Goal: Task Accomplishment & Management: Use online tool/utility

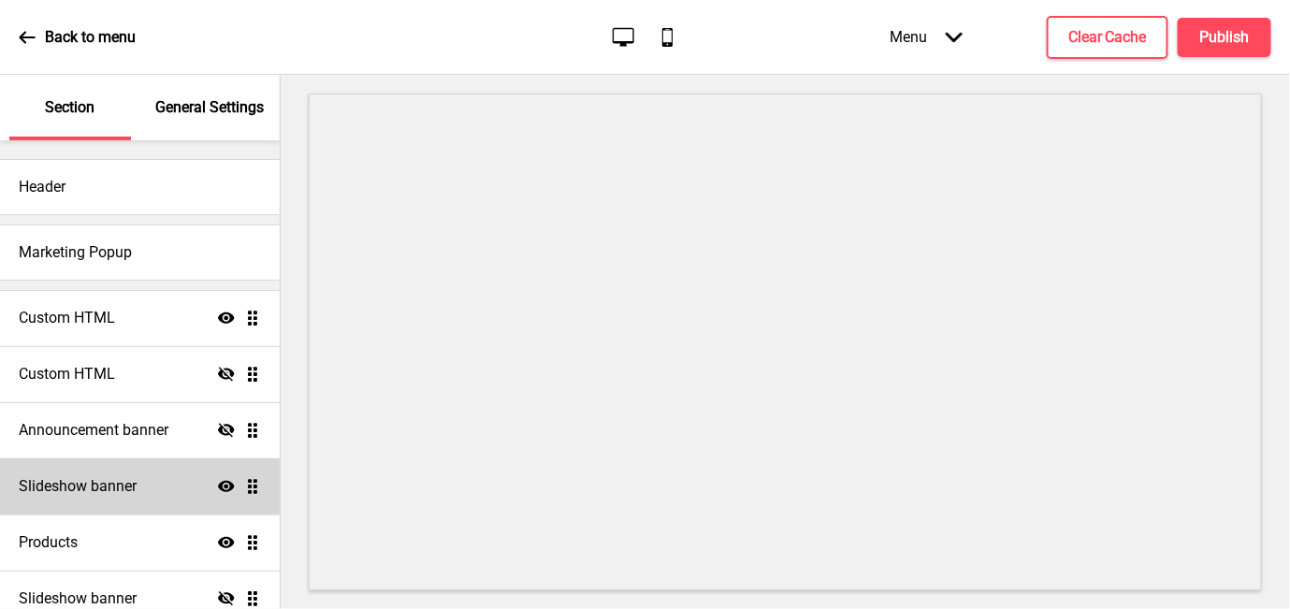
scroll to position [208, 0]
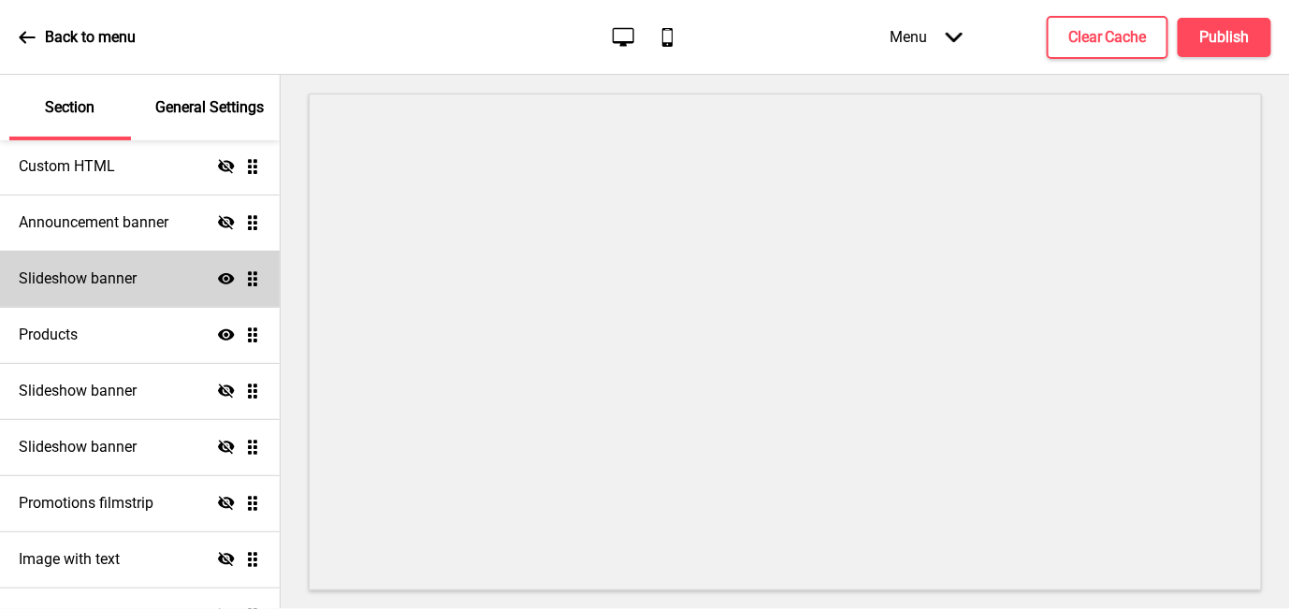
click at [114, 284] on h4 "Slideshow banner" at bounding box center [78, 279] width 118 height 21
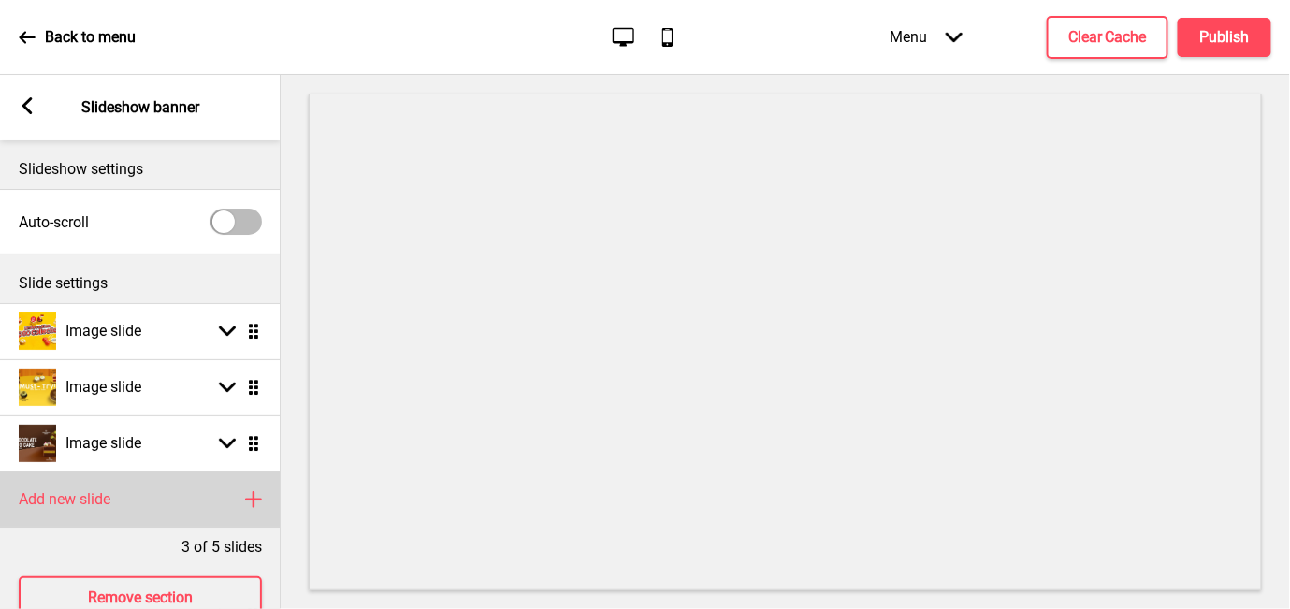
click at [246, 498] on rect at bounding box center [253, 499] width 22 height 22
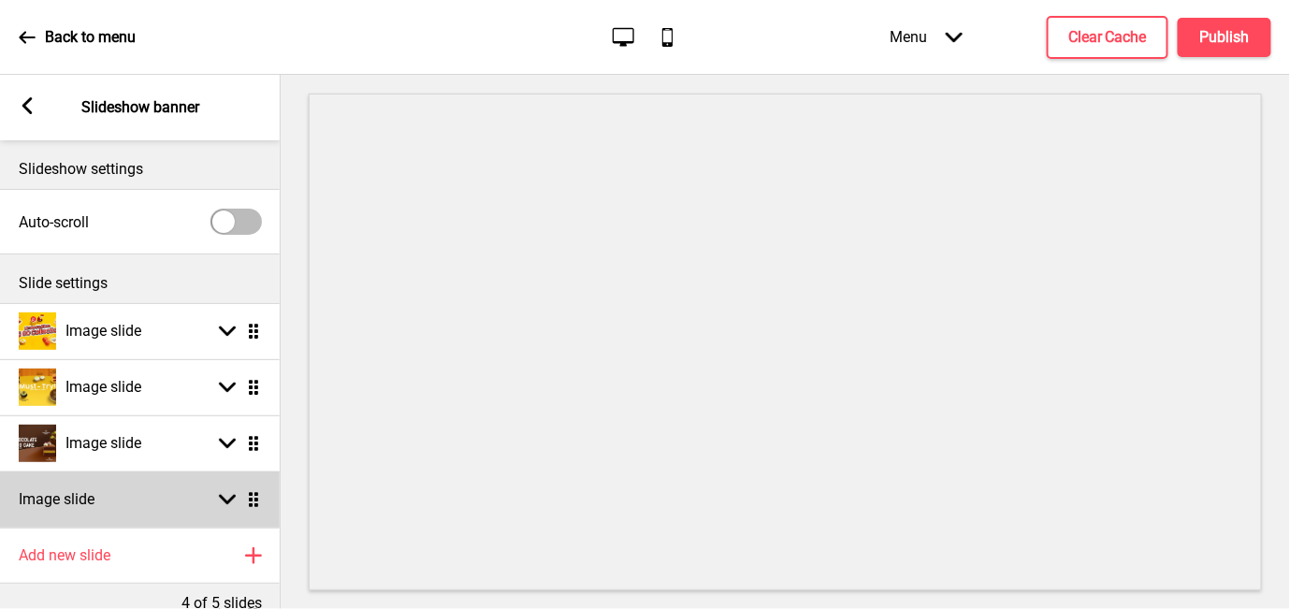
click at [231, 500] on icon at bounding box center [227, 500] width 17 height 10
select select "right"
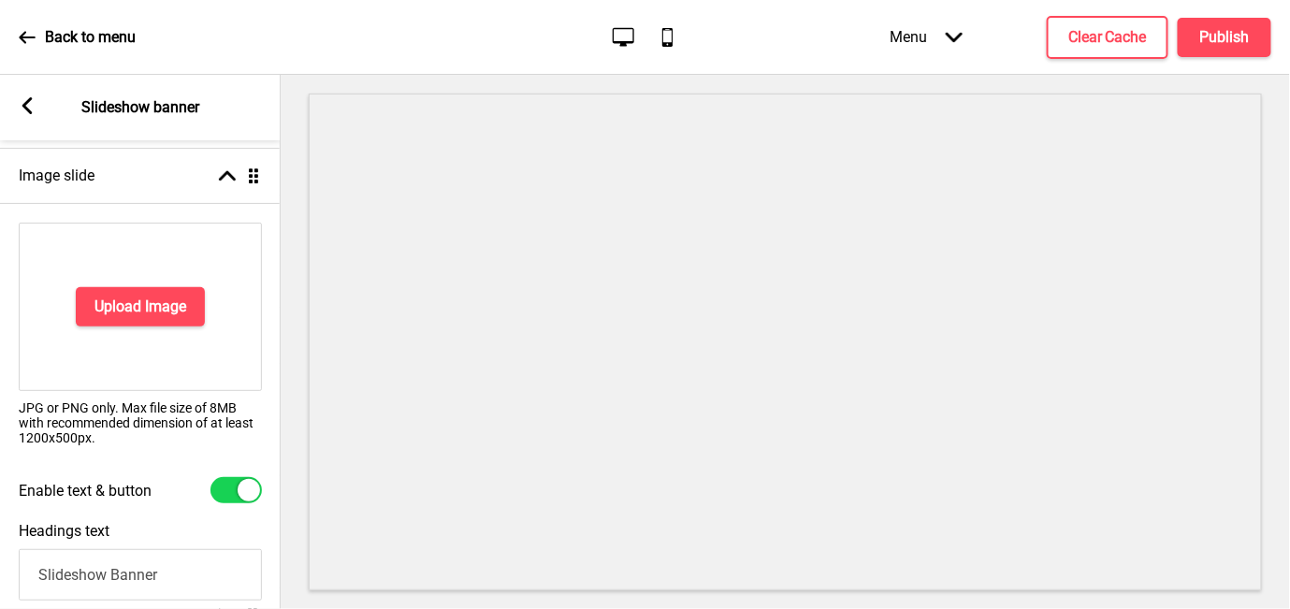
scroll to position [415, 0]
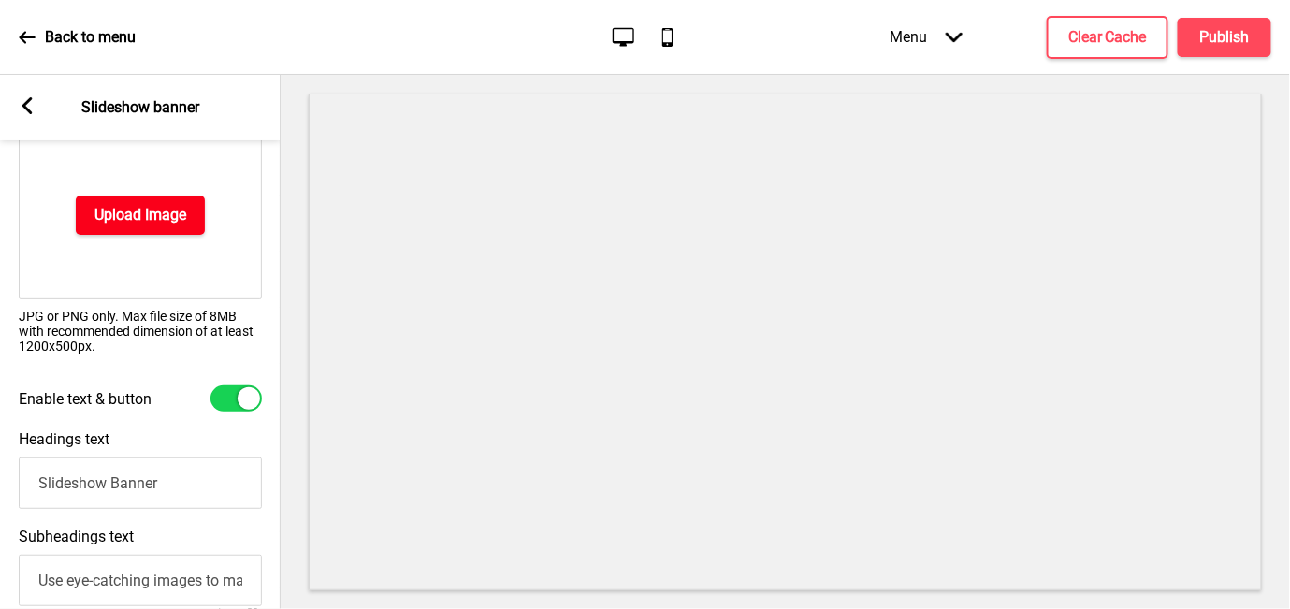
click at [184, 211] on h4 "Upload Image" at bounding box center [141, 215] width 92 height 21
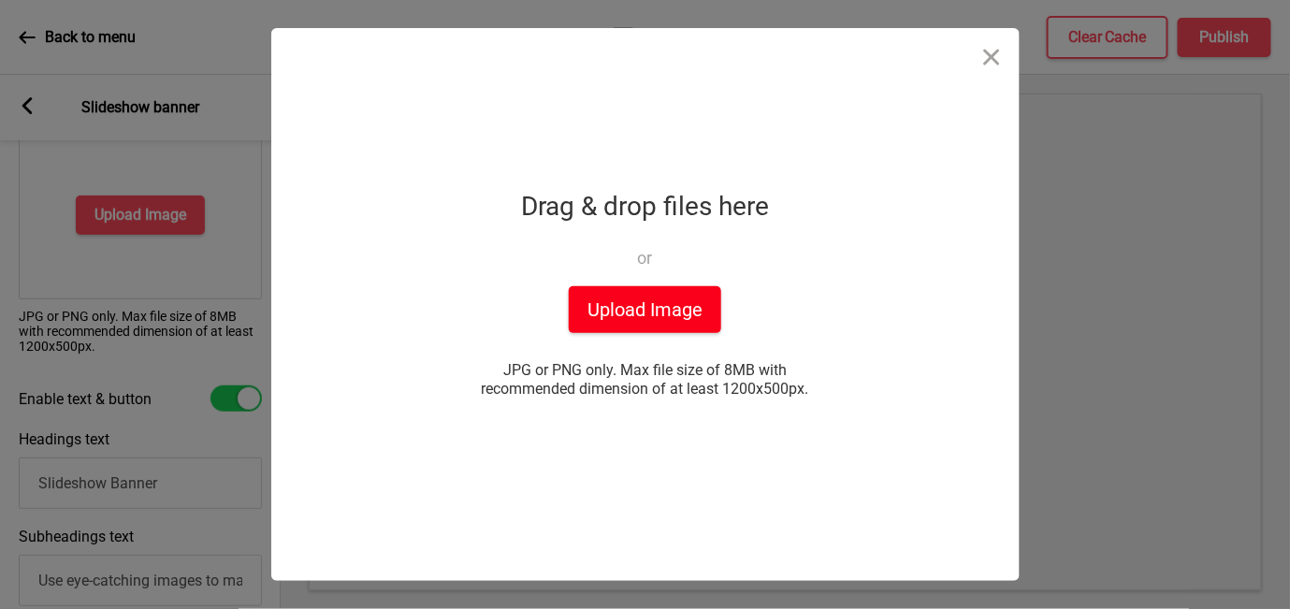
click at [629, 311] on button "Upload Image" at bounding box center [645, 309] width 153 height 47
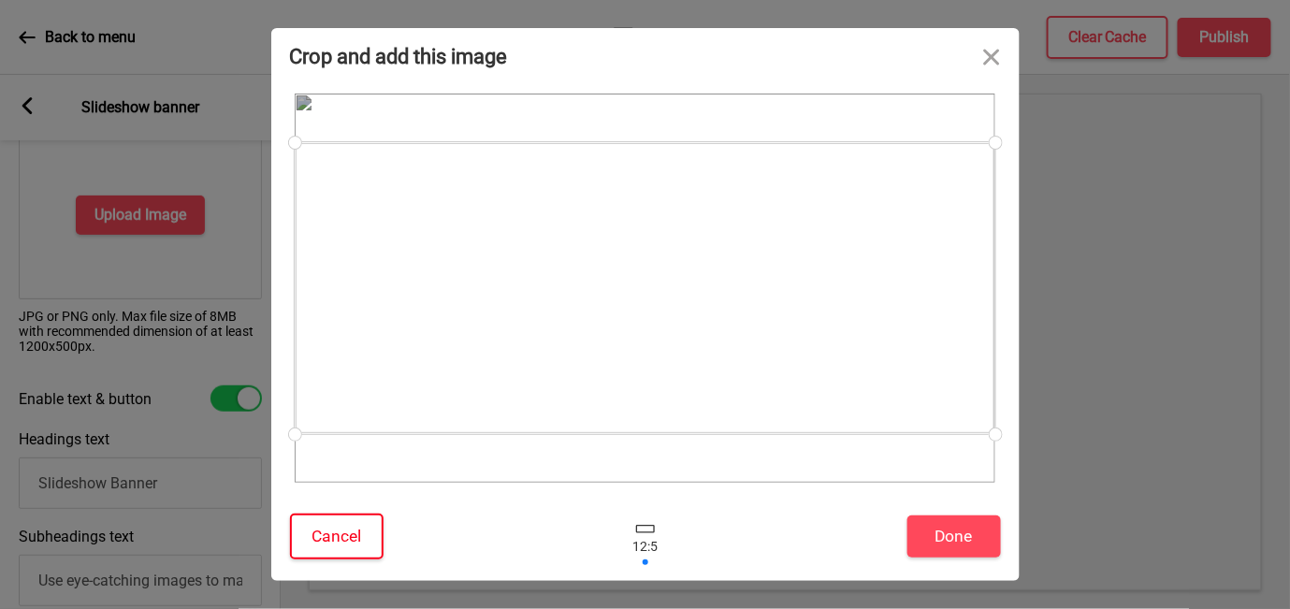
click at [343, 546] on button "Cancel" at bounding box center [337, 537] width 94 height 46
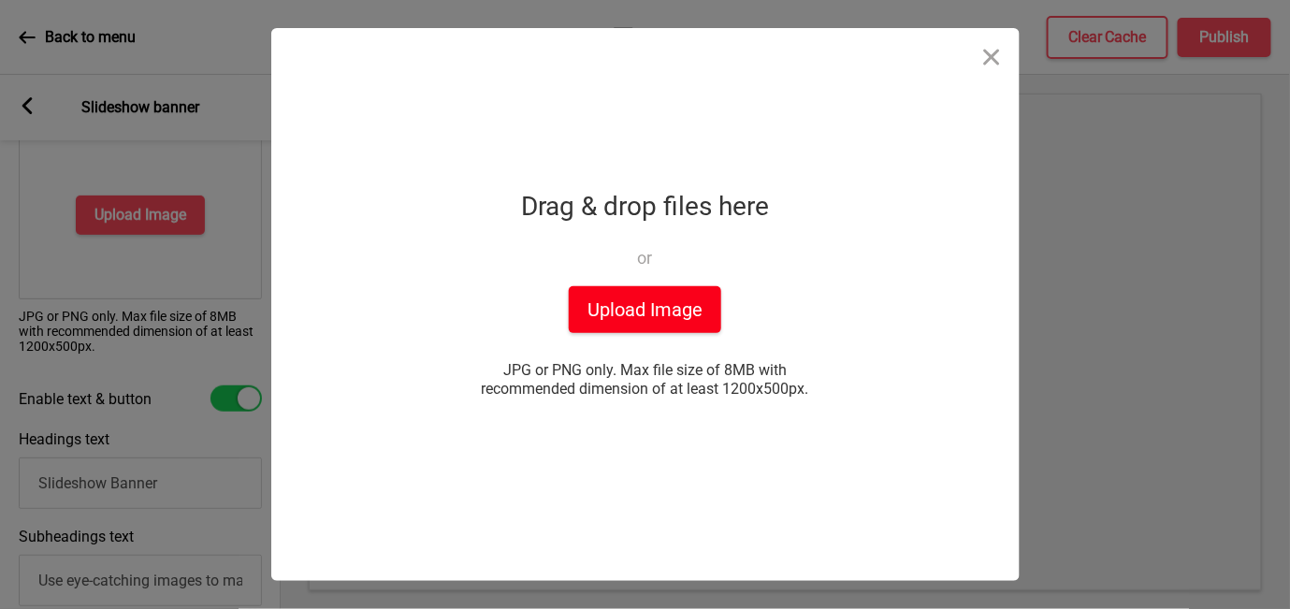
click at [627, 307] on button "Upload Image" at bounding box center [645, 309] width 153 height 47
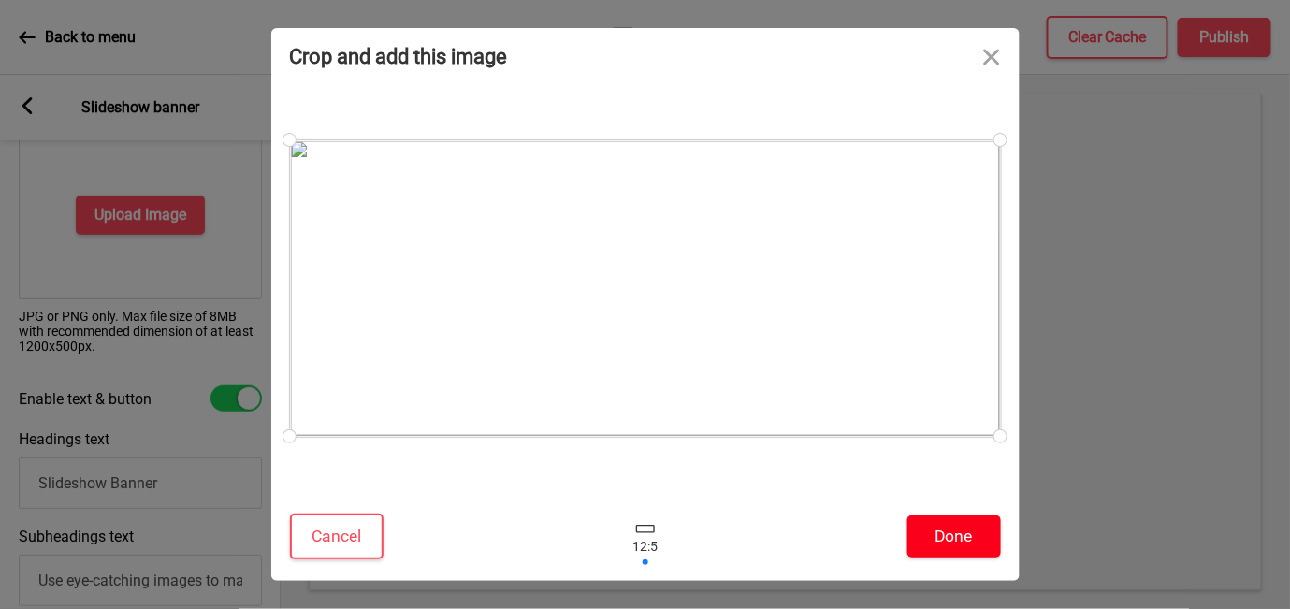
click at [936, 527] on button "Done" at bounding box center [955, 537] width 94 height 42
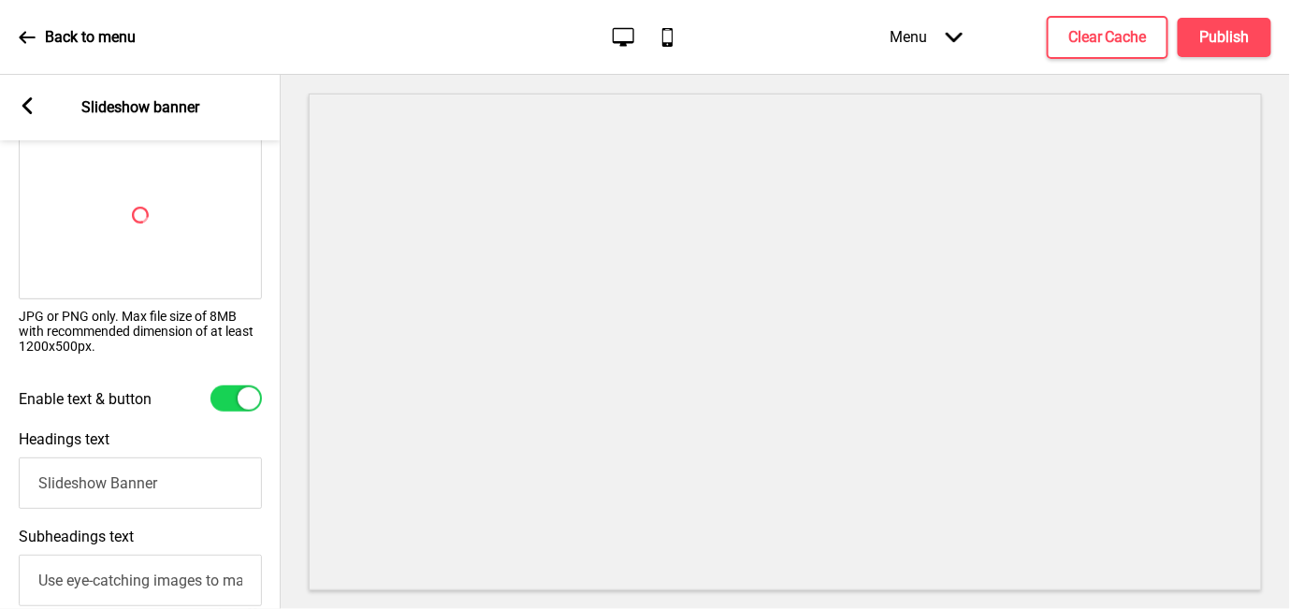
click at [237, 401] on div at bounding box center [236, 399] width 51 height 26
checkbox input "false"
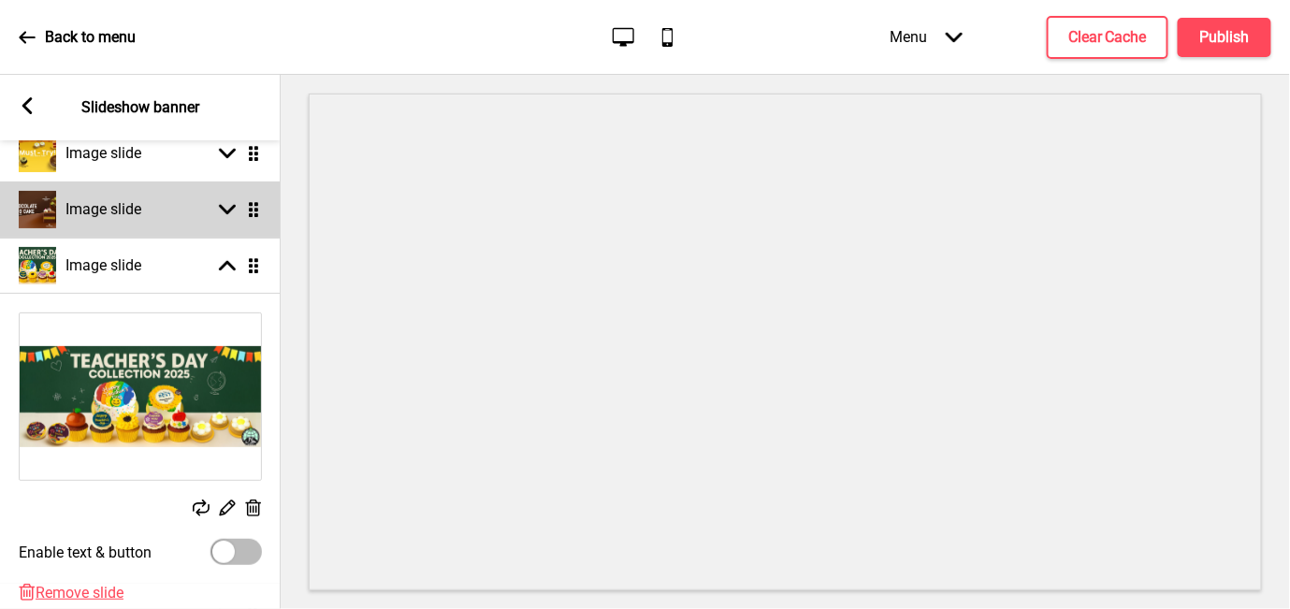
scroll to position [133, 0]
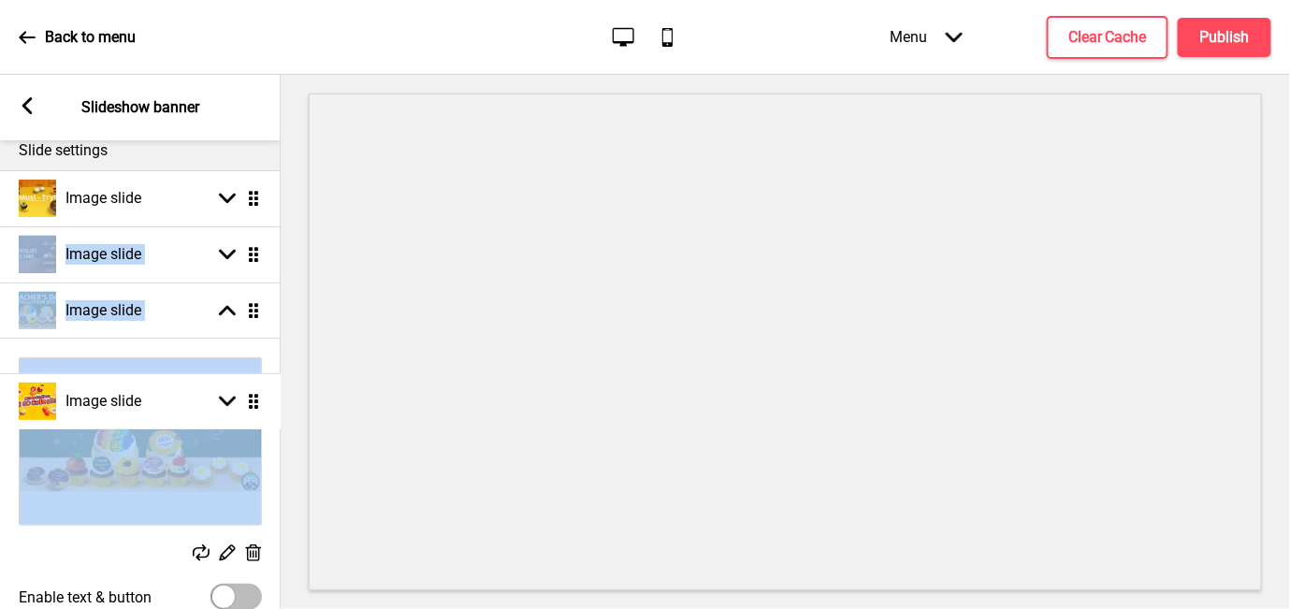
drag, startPoint x: 250, startPoint y: 197, endPoint x: 250, endPoint y: 390, distance: 192.8
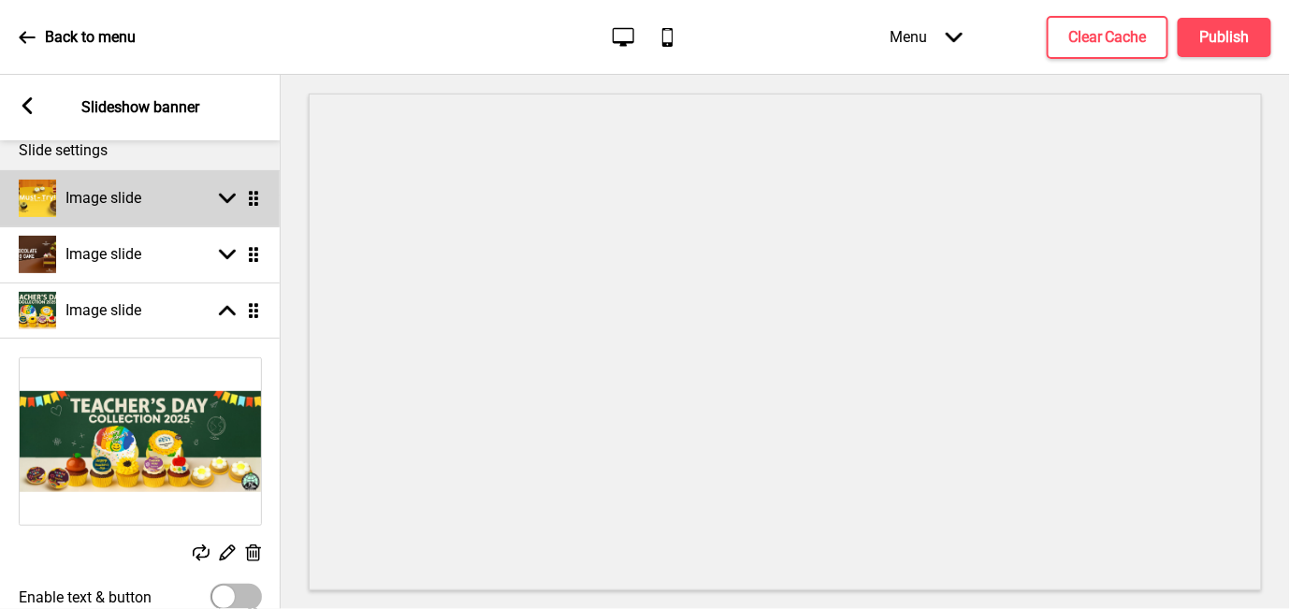
click at [255, 185] on div "Image slide Arrow down Drag" at bounding box center [140, 198] width 281 height 56
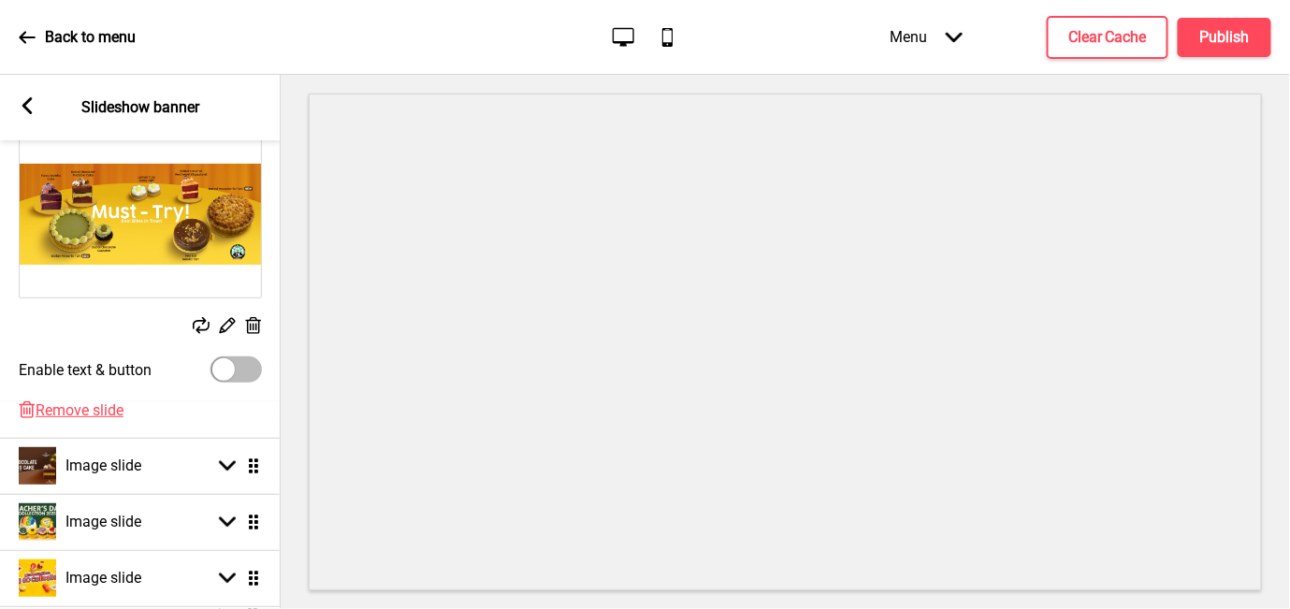
scroll to position [341, 0]
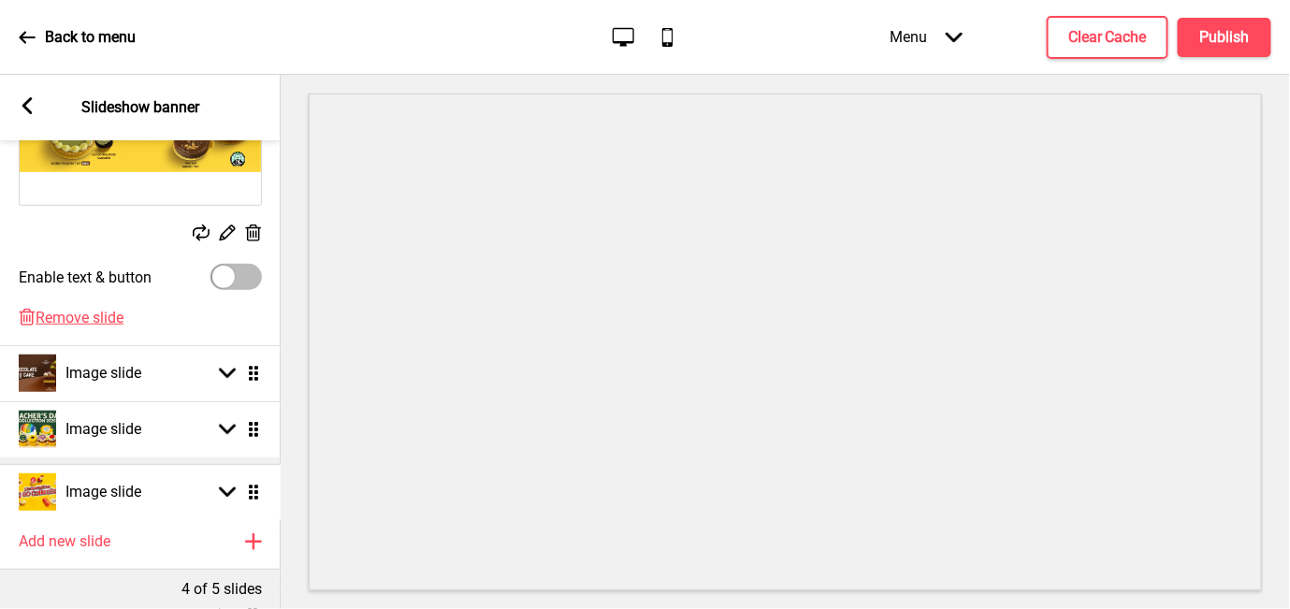
drag, startPoint x: 254, startPoint y: 487, endPoint x: 226, endPoint y: 493, distance: 28.8
click at [226, 493] on ul "Image slide Arrow up Drag Replace Edit Delete Enable text & button Delete Remov…" at bounding box center [140, 238] width 281 height 551
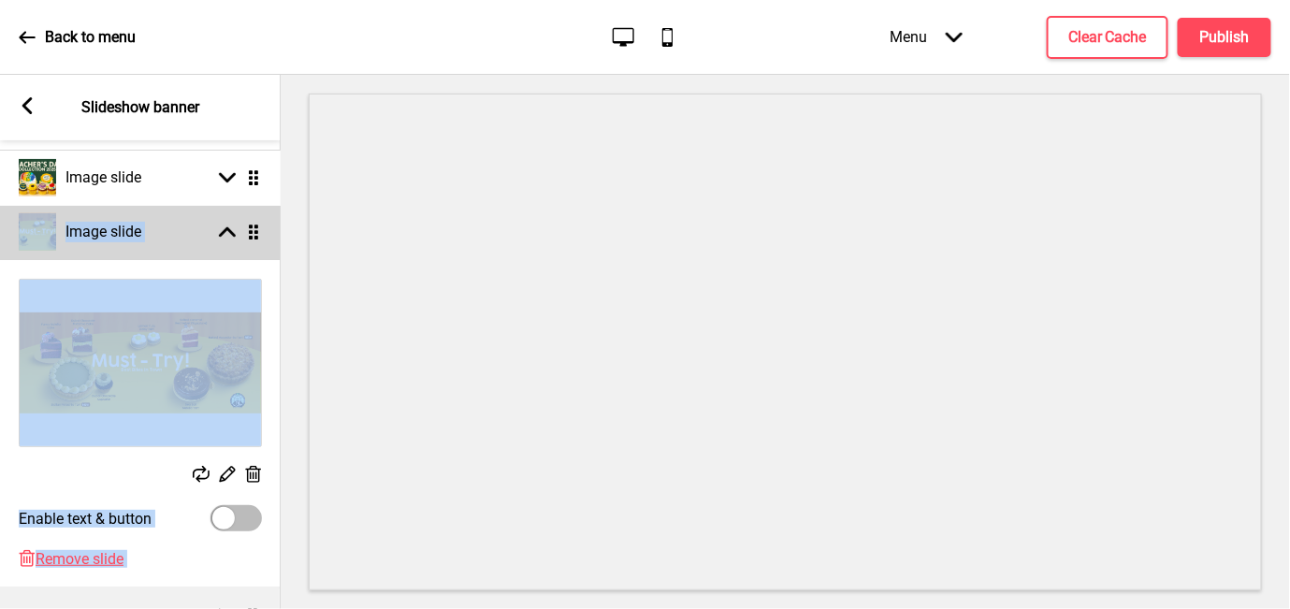
scroll to position [78, 0]
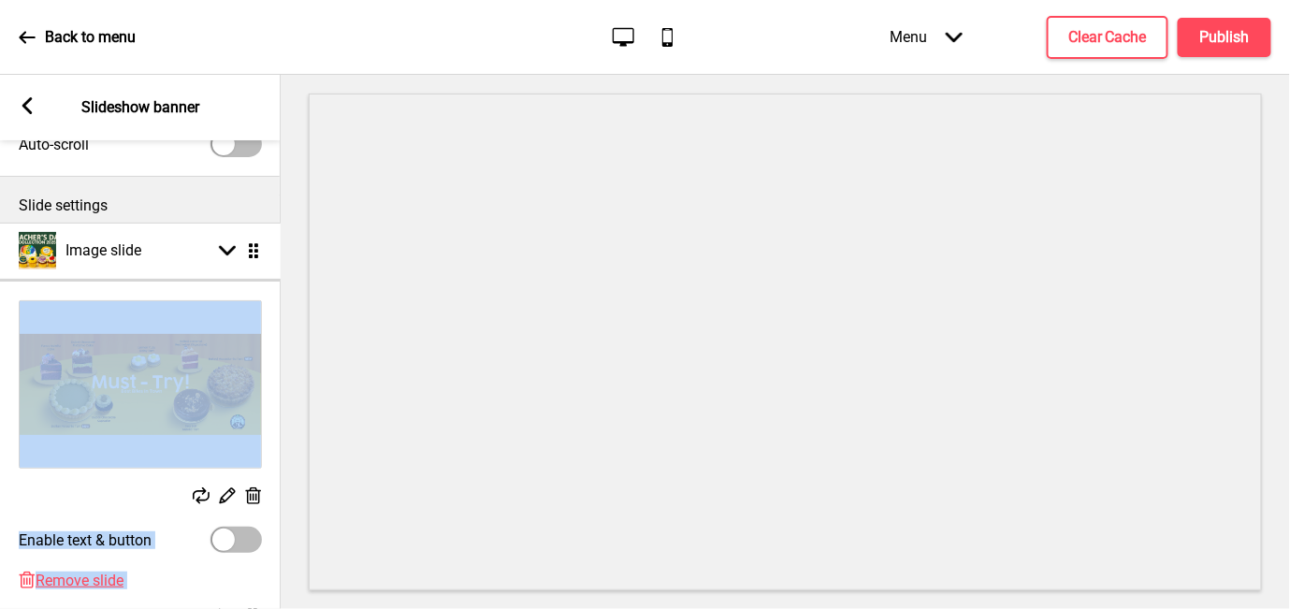
drag, startPoint x: 253, startPoint y: 430, endPoint x: 248, endPoint y: 250, distance: 179.7
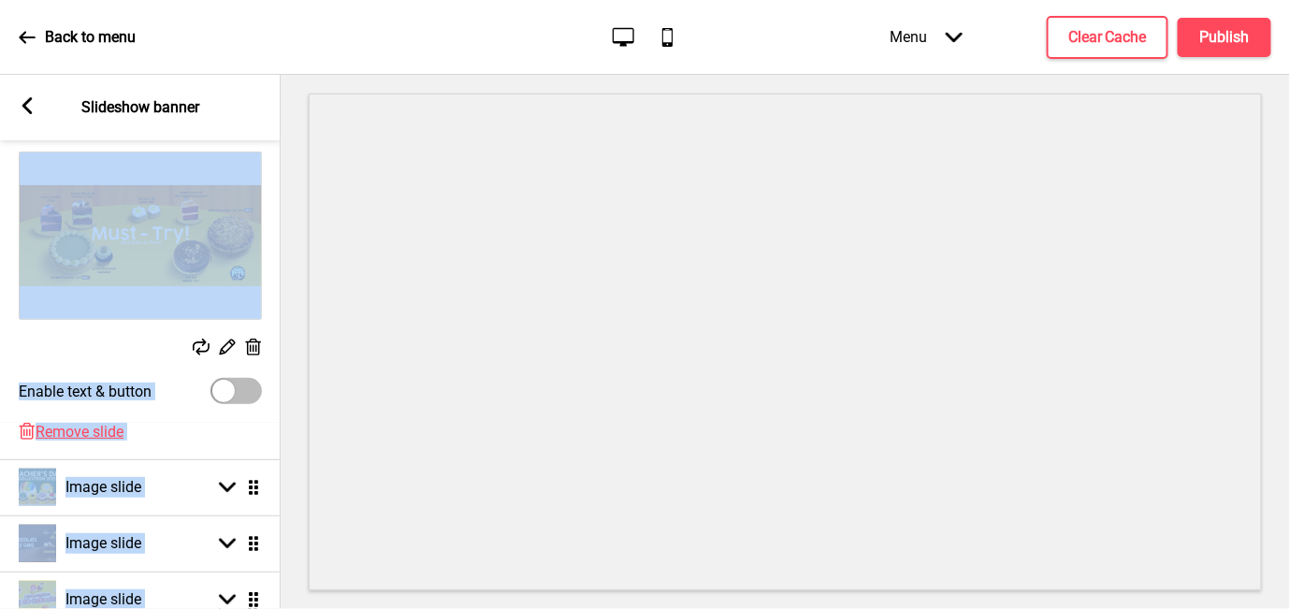
scroll to position [389, 0]
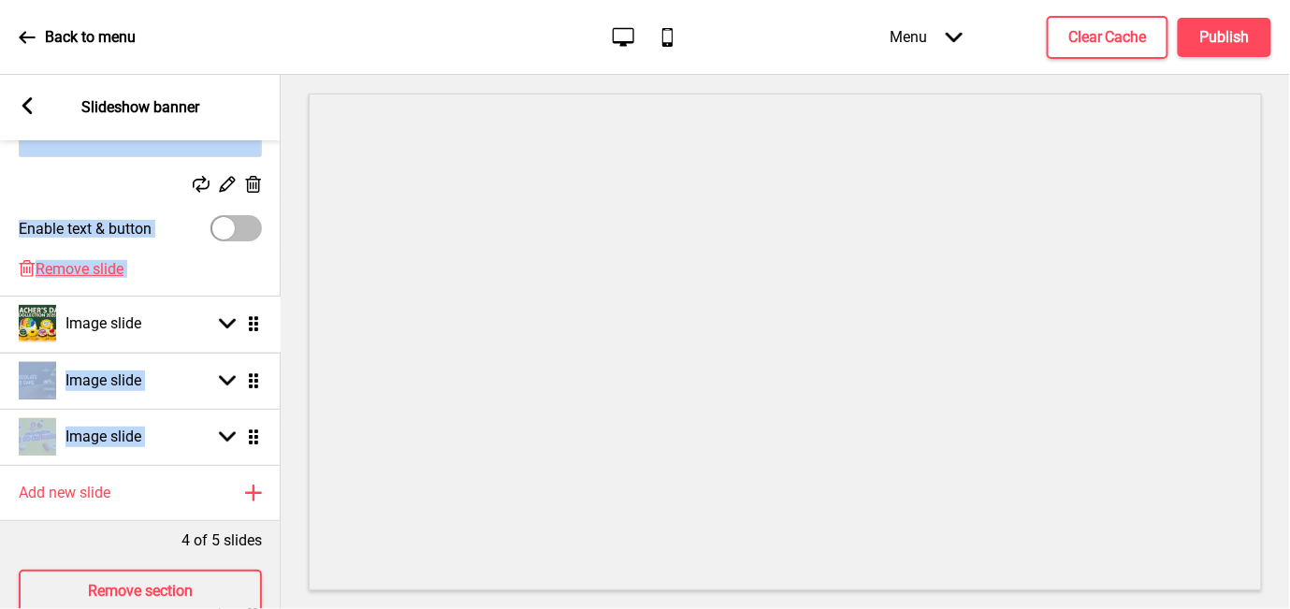
click at [259, 325] on ul "Image slide Arrow up Drag Replace Edit Delete Enable text & button Delete Remov…" at bounding box center [140, 189] width 281 height 551
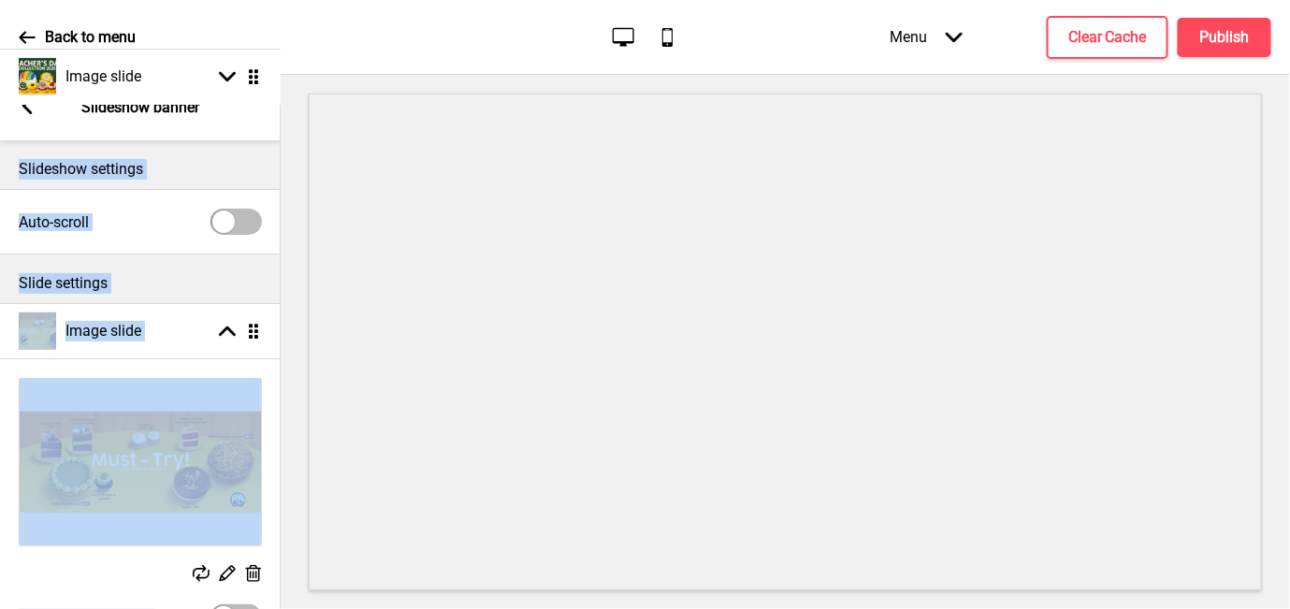
scroll to position [0, 0]
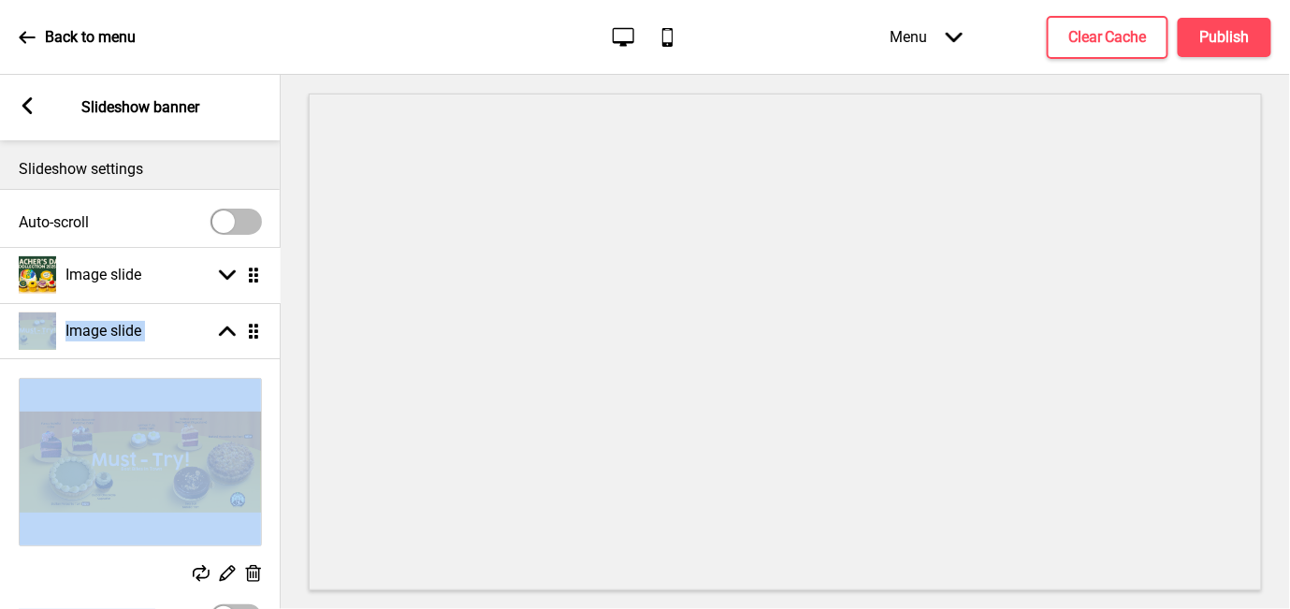
drag, startPoint x: 255, startPoint y: 325, endPoint x: 231, endPoint y: 285, distance: 46.2
click at [231, 285] on div "Slideshow settings Auto-scroll Slide settings Image slide Arrow up Drag Replace…" at bounding box center [140, 374] width 281 height 469
drag, startPoint x: 231, startPoint y: 285, endPoint x: 169, endPoint y: 285, distance: 61.8
click at [169, 283] on p "Slide settings" at bounding box center [140, 283] width 243 height 21
click at [184, 290] on p "Slide settings" at bounding box center [140, 283] width 243 height 21
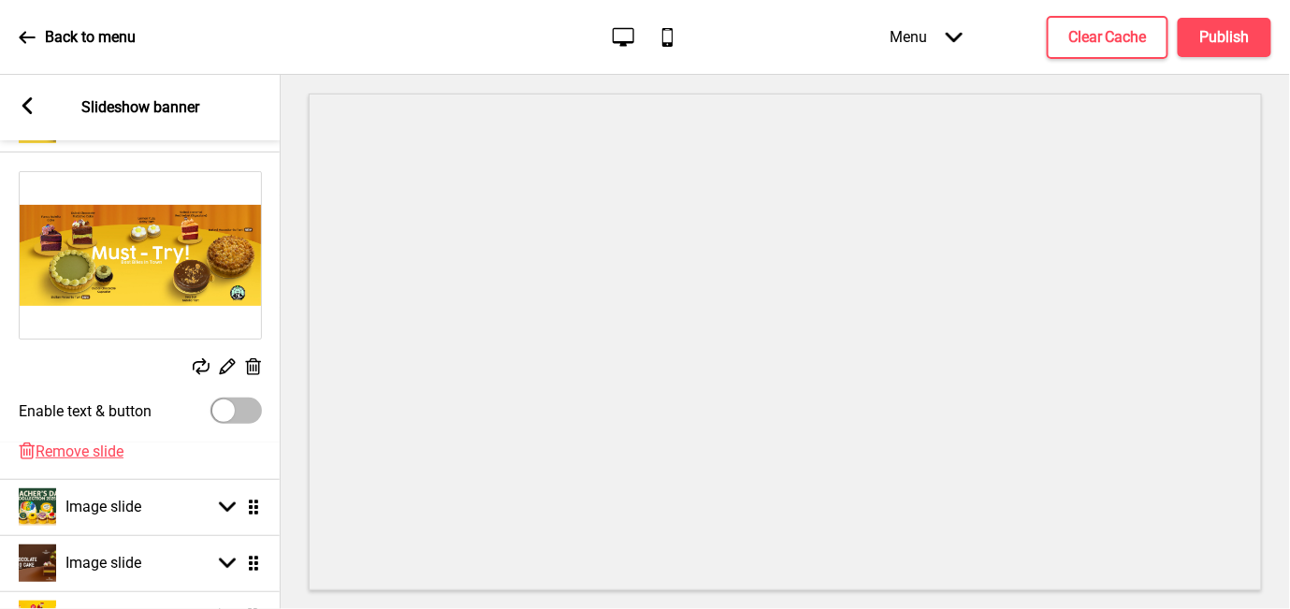
scroll to position [104, 0]
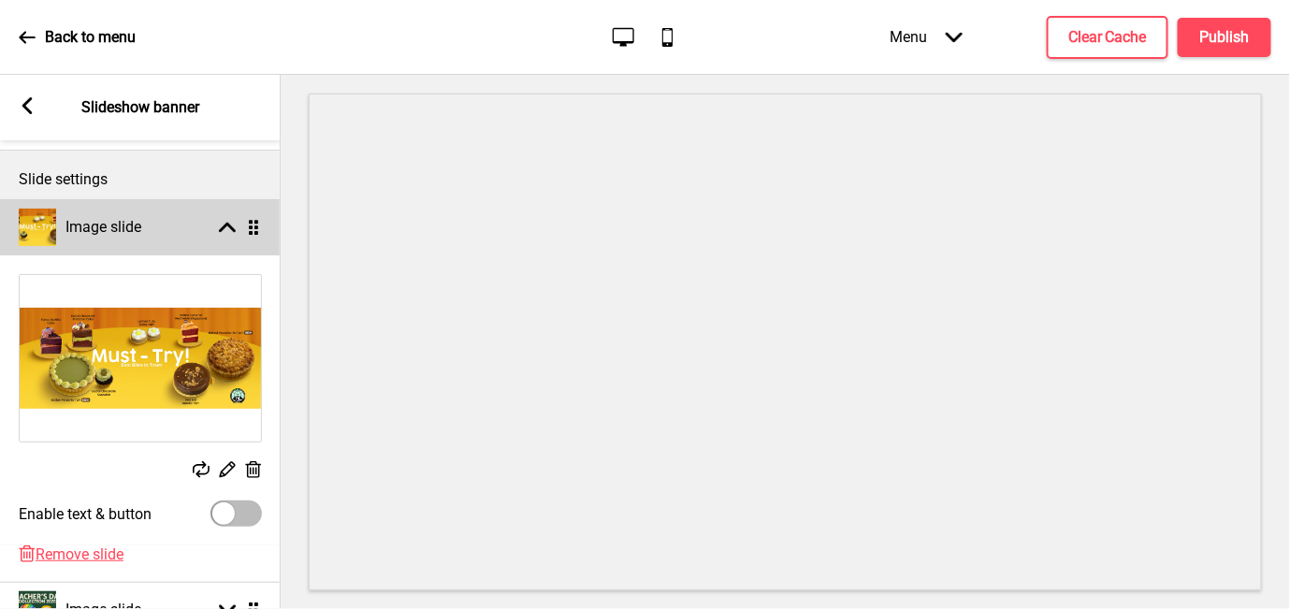
click at [229, 239] on div "Image slide Arrow up Drag" at bounding box center [140, 227] width 281 height 56
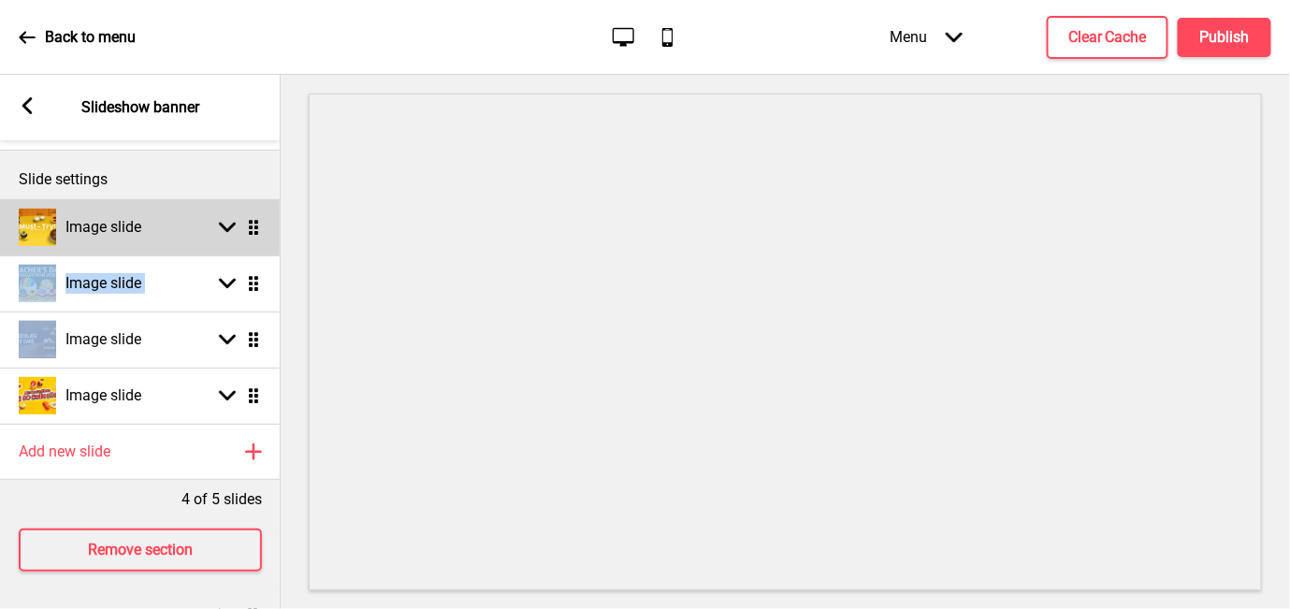
drag, startPoint x: 255, startPoint y: 295, endPoint x: 243, endPoint y: 239, distance: 57.3
click at [243, 239] on ul "Image slide Arrow down Drag Image slide Arrow down Drag Image slide Arrow down …" at bounding box center [140, 311] width 281 height 225
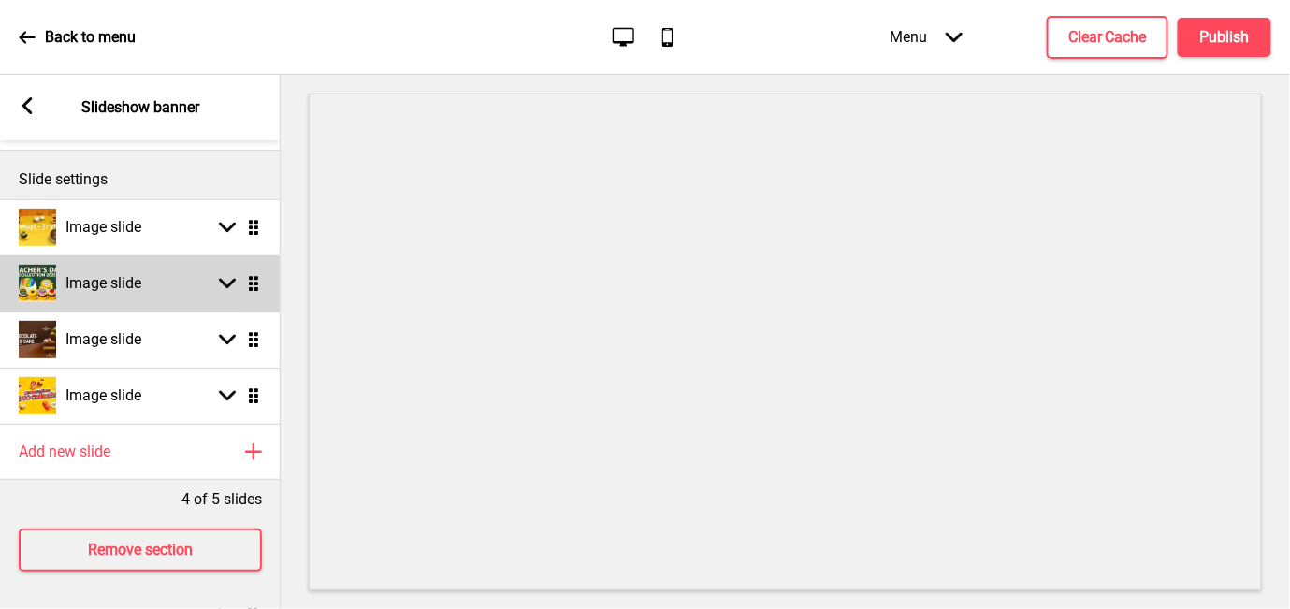
drag, startPoint x: 243, startPoint y: 239, endPoint x: 261, endPoint y: 283, distance: 47.4
click at [261, 283] on ul "Image slide Arrow down Drag Image slide Arrow down Drag Image slide Arrow down …" at bounding box center [140, 311] width 281 height 225
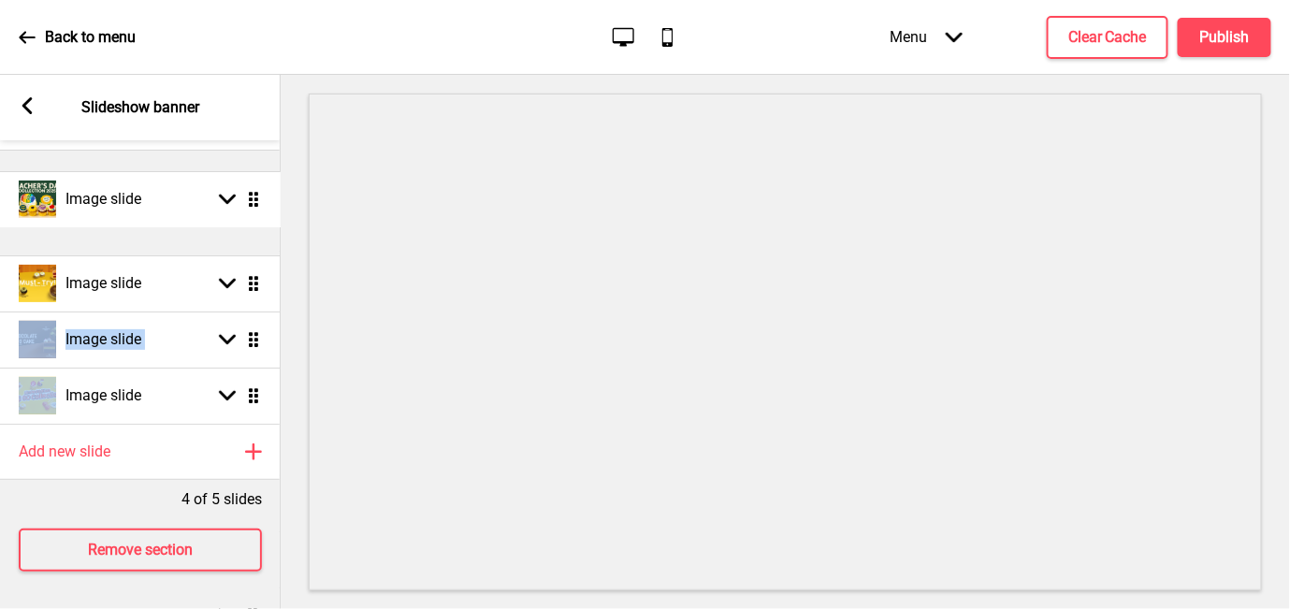
drag, startPoint x: 257, startPoint y: 283, endPoint x: 251, endPoint y: 199, distance: 83.5
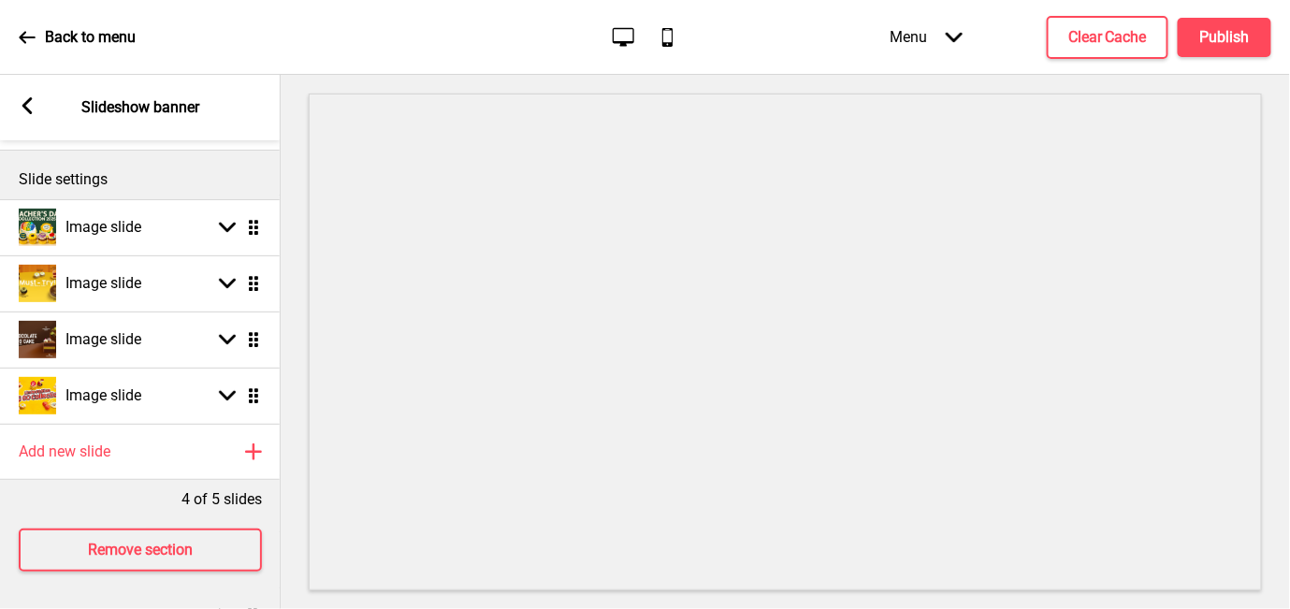
drag, startPoint x: 251, startPoint y: 199, endPoint x: 180, endPoint y: 182, distance: 73.3
click at [180, 182] on p "Slide settings" at bounding box center [140, 179] width 243 height 21
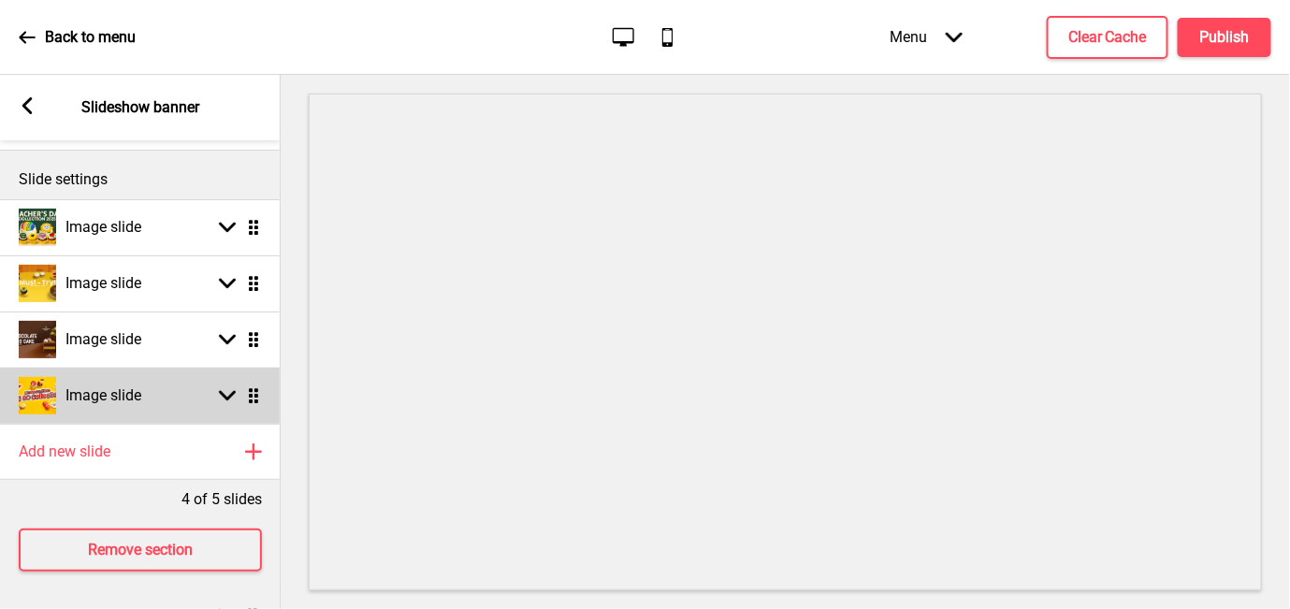
click at [226, 401] on rect at bounding box center [227, 395] width 17 height 17
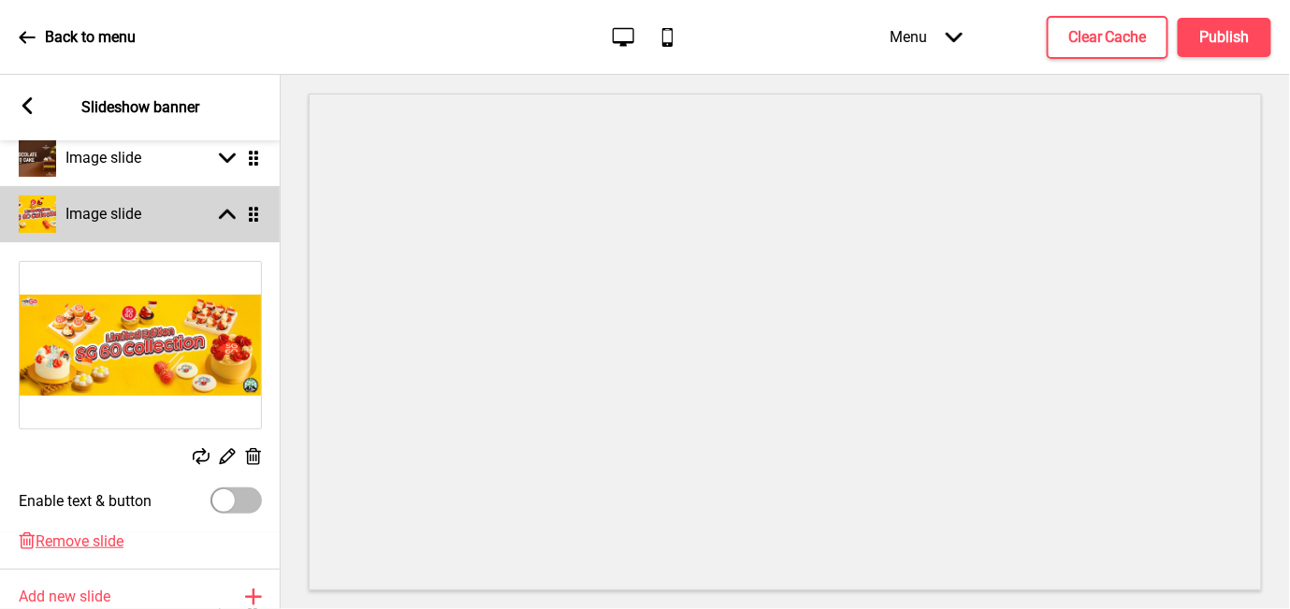
scroll to position [427, 0]
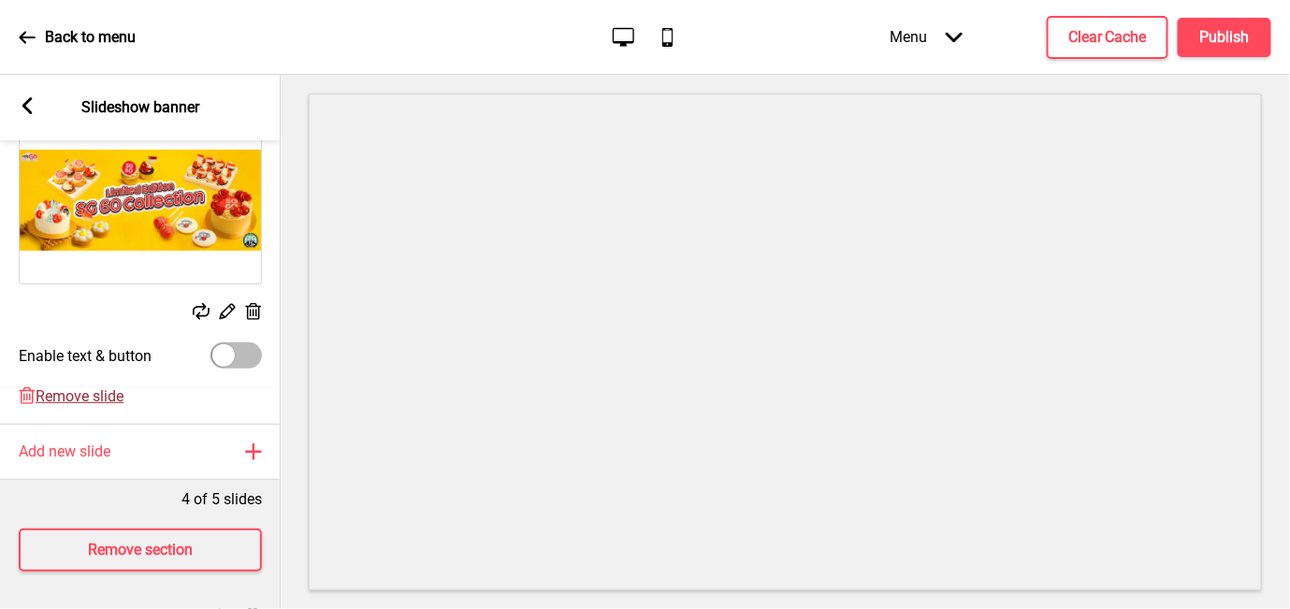
click at [97, 387] on span "Remove slide" at bounding box center [80, 396] width 88 height 18
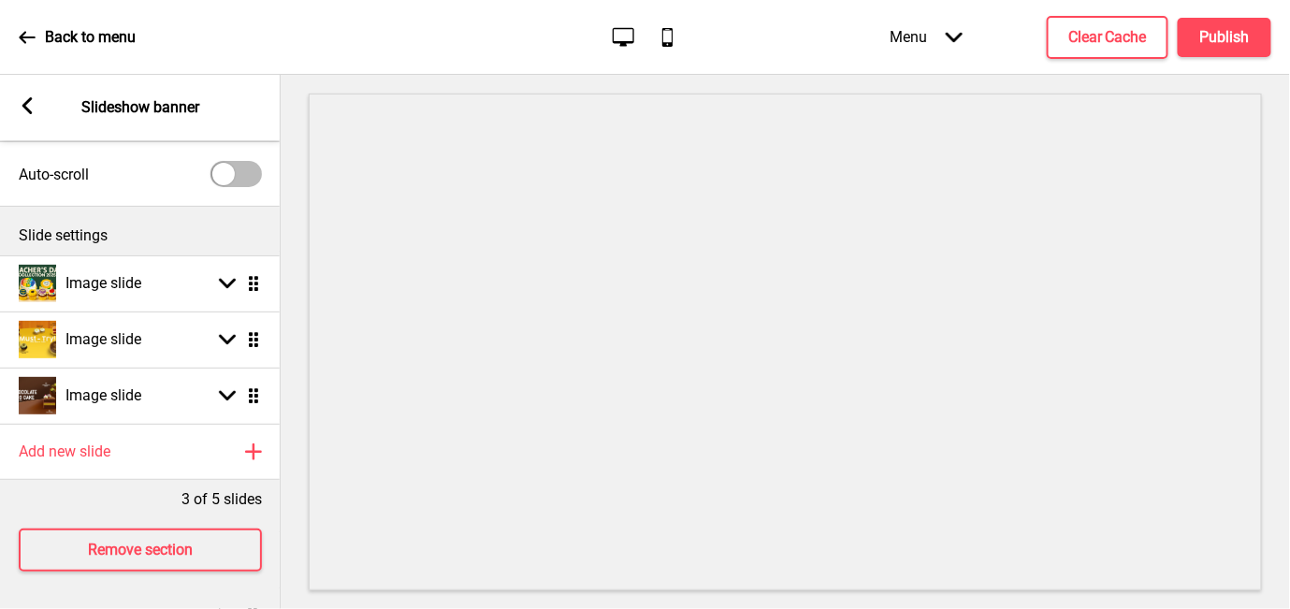
click at [111, 510] on div "Remove section" at bounding box center [140, 550] width 281 height 80
click at [1239, 36] on h4 "Publish" at bounding box center [1226, 37] width 50 height 21
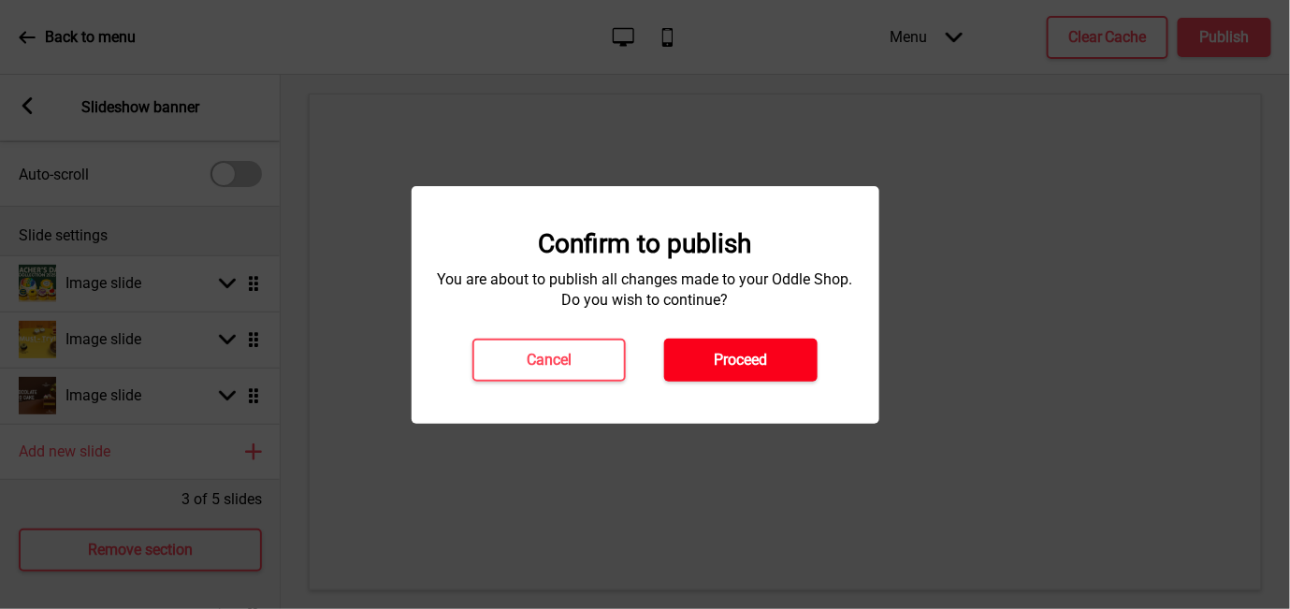
click at [760, 362] on h4 "Proceed" at bounding box center [741, 360] width 53 height 21
